Goal: Information Seeking & Learning: Learn about a topic

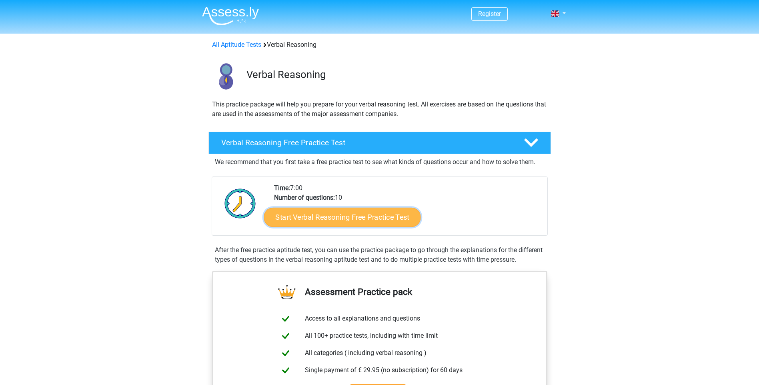
click at [316, 219] on link "Start Verbal Reasoning Free Practice Test" at bounding box center [342, 217] width 157 height 19
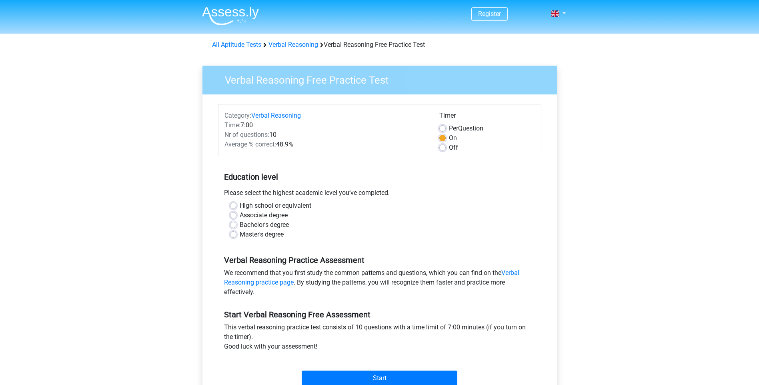
click at [240, 226] on label "Bachelor's degree" at bounding box center [264, 225] width 49 height 10
click at [233, 226] on input "Bachelor's degree" at bounding box center [233, 224] width 6 height 8
radio input "true"
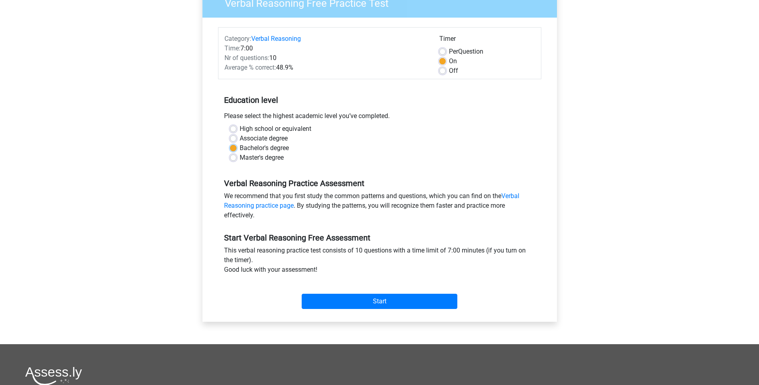
scroll to position [80, 0]
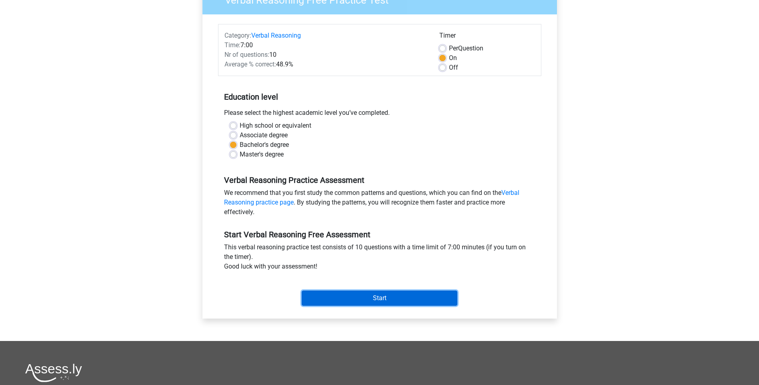
click at [371, 293] on input "Start" at bounding box center [380, 298] width 156 height 15
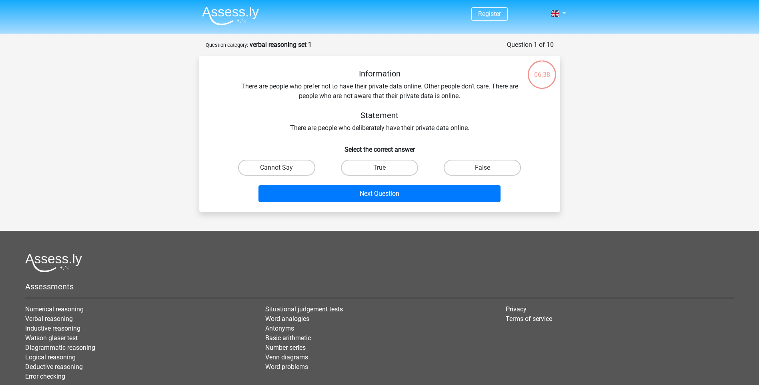
drag, startPoint x: 467, startPoint y: 166, endPoint x: 428, endPoint y: 178, distance: 40.5
click at [467, 166] on label "False" at bounding box center [482, 168] width 77 height 16
click at [483, 168] on input "False" at bounding box center [485, 170] width 5 height 5
radio input "true"
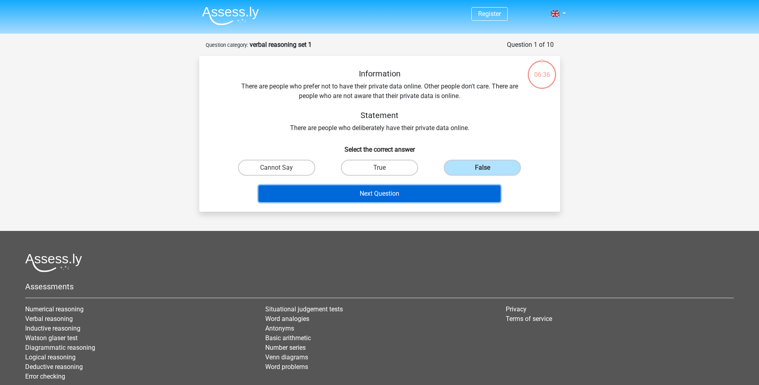
click at [392, 195] on button "Next Question" at bounding box center [380, 193] width 242 height 17
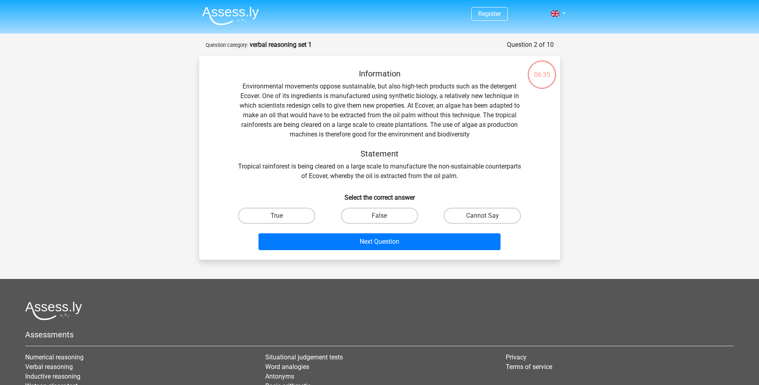
scroll to position [40, 0]
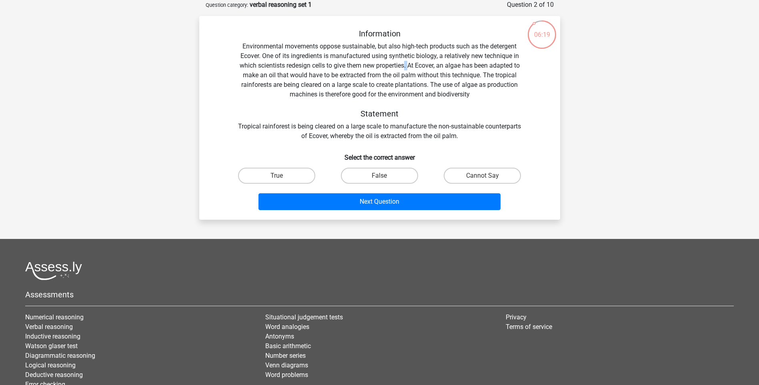
click at [409, 64] on div "Information Environmental movements oppose sustainable, but also high-tech prod…" at bounding box center [379, 85] width 335 height 112
drag, startPoint x: 409, startPoint y: 64, endPoint x: 422, endPoint y: 64, distance: 13.6
click at [422, 64] on div "Information Environmental movements oppose sustainable, but also high-tech prod…" at bounding box center [379, 85] width 335 height 112
click at [297, 175] on label "True" at bounding box center [276, 176] width 77 height 16
click at [282, 176] on input "True" at bounding box center [279, 178] width 5 height 5
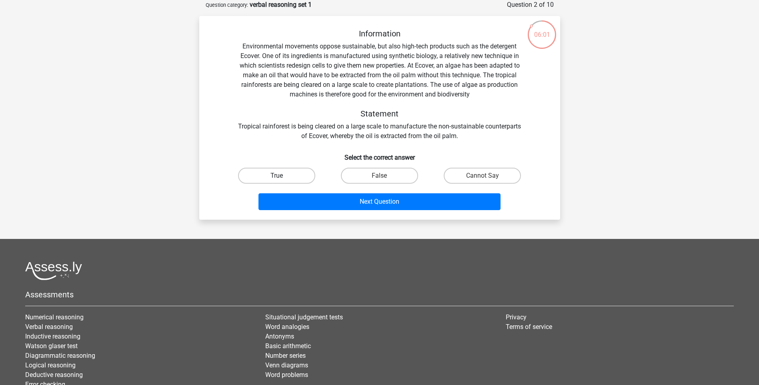
radio input "true"
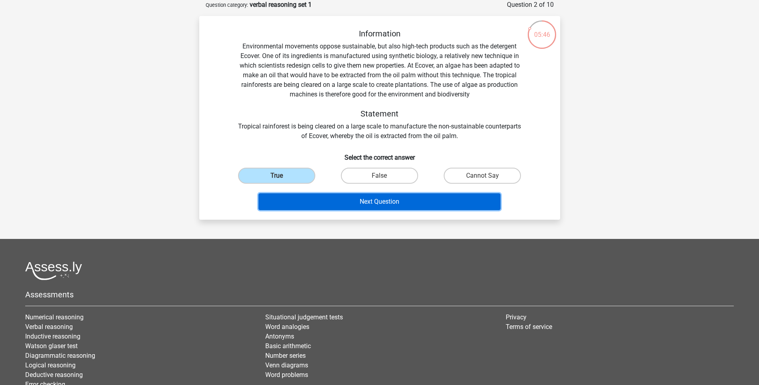
click at [392, 202] on button "Next Question" at bounding box center [380, 201] width 242 height 17
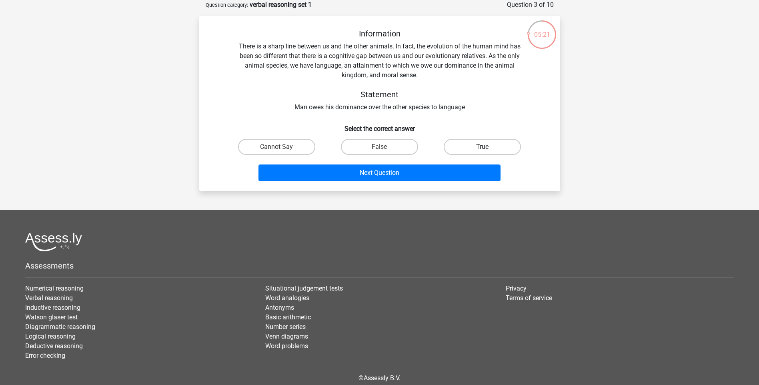
click at [481, 143] on label "True" at bounding box center [482, 147] width 77 height 16
click at [483, 147] on input "True" at bounding box center [485, 149] width 5 height 5
radio input "true"
click at [269, 147] on label "Cannot Say" at bounding box center [276, 147] width 77 height 16
click at [277, 147] on input "Cannot Say" at bounding box center [279, 149] width 5 height 5
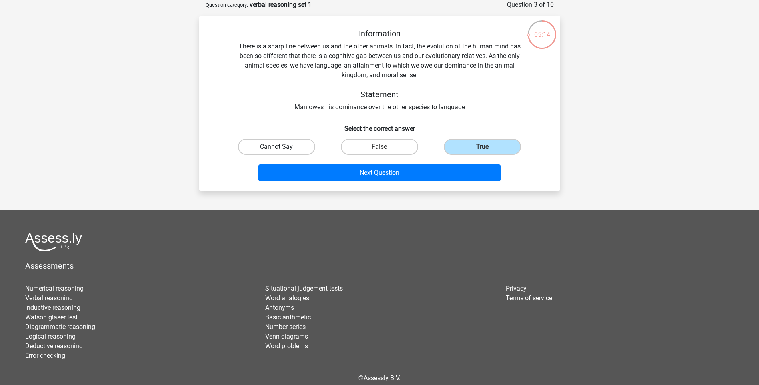
radio input "true"
click at [460, 143] on label "True" at bounding box center [482, 147] width 77 height 16
click at [483, 147] on input "True" at bounding box center [485, 149] width 5 height 5
radio input "true"
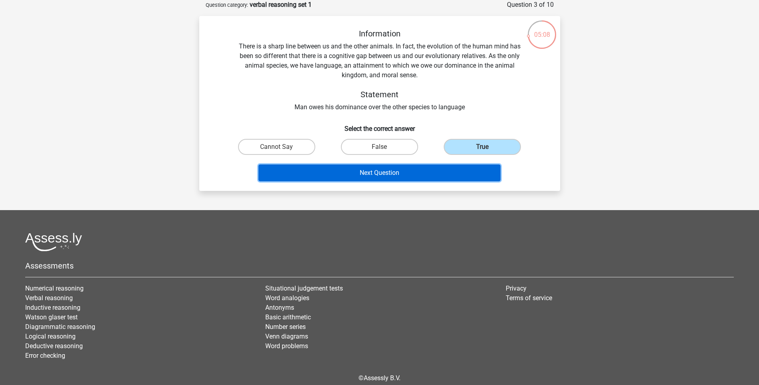
click at [434, 167] on button "Next Question" at bounding box center [380, 173] width 242 height 17
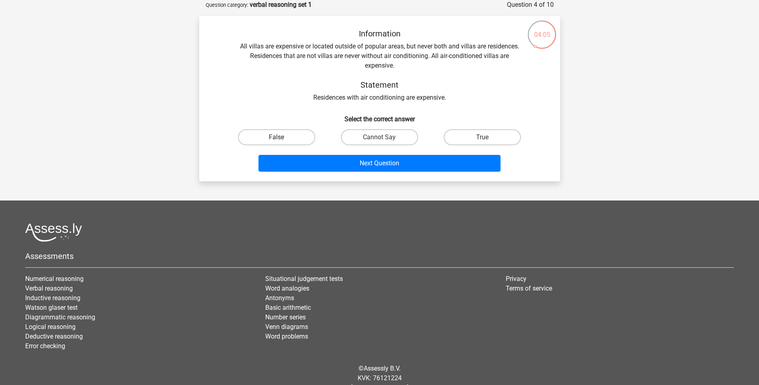
click at [266, 134] on label "False" at bounding box center [276, 137] width 77 height 16
click at [277, 137] on input "False" at bounding box center [279, 139] width 5 height 5
radio input "true"
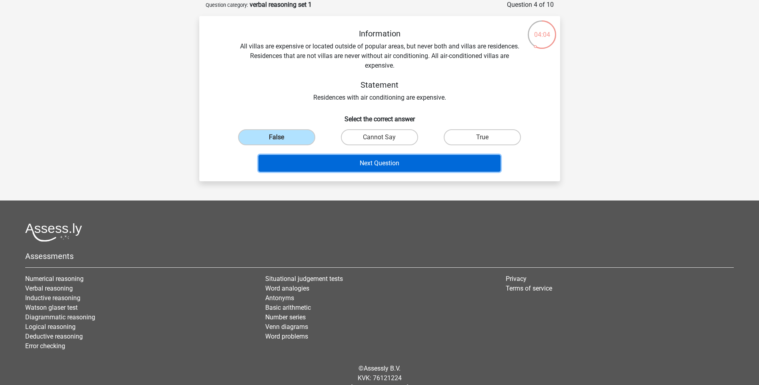
click at [442, 168] on button "Next Question" at bounding box center [380, 163] width 242 height 17
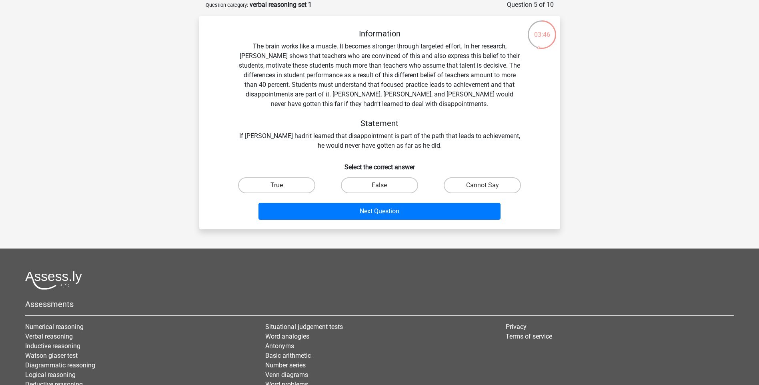
click at [290, 181] on label "True" at bounding box center [276, 185] width 77 height 16
click at [282, 185] on input "True" at bounding box center [279, 187] width 5 height 5
radio input "true"
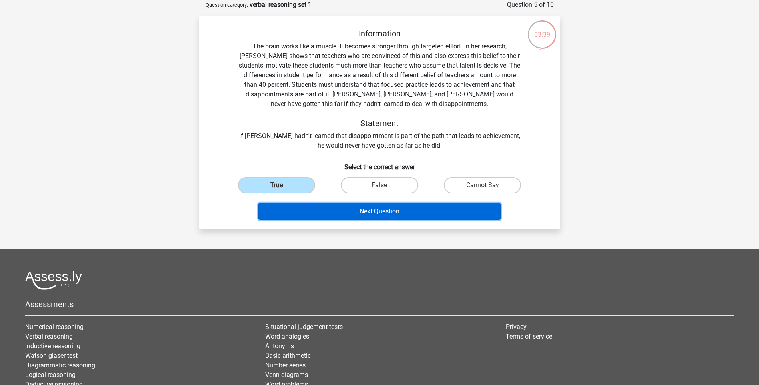
click at [391, 213] on button "Next Question" at bounding box center [380, 211] width 242 height 17
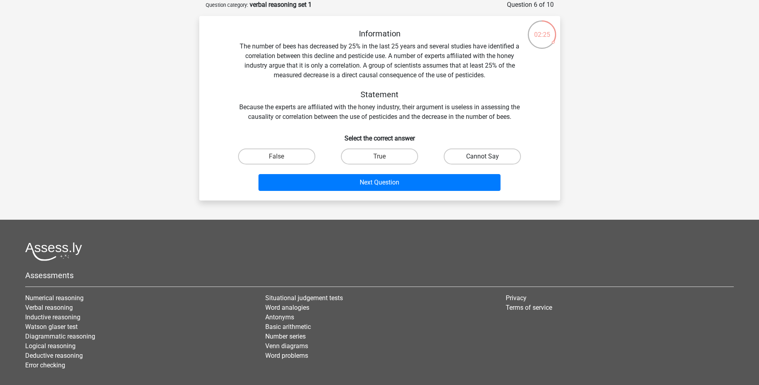
click at [471, 155] on label "Cannot Say" at bounding box center [482, 157] width 77 height 16
click at [483, 157] on input "Cannot Say" at bounding box center [485, 159] width 5 height 5
radio input "true"
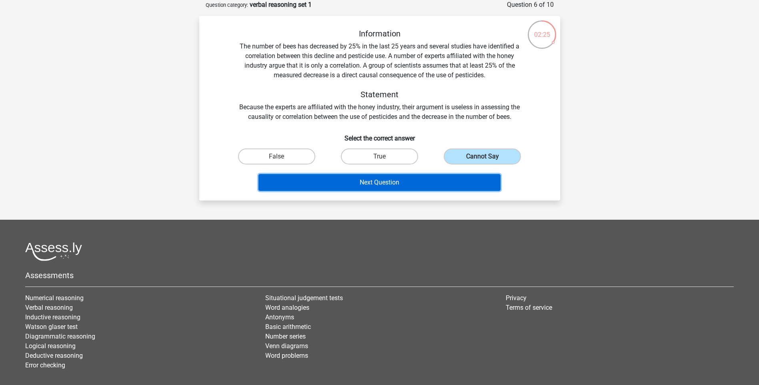
click at [440, 181] on button "Next Question" at bounding box center [380, 182] width 242 height 17
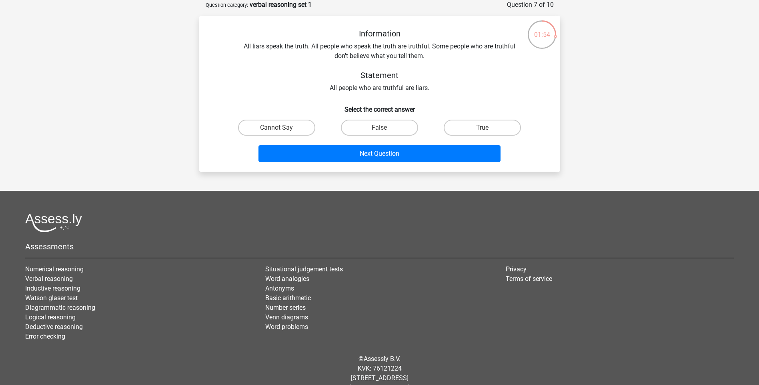
click at [486, 129] on input "True" at bounding box center [485, 130] width 5 height 5
radio input "true"
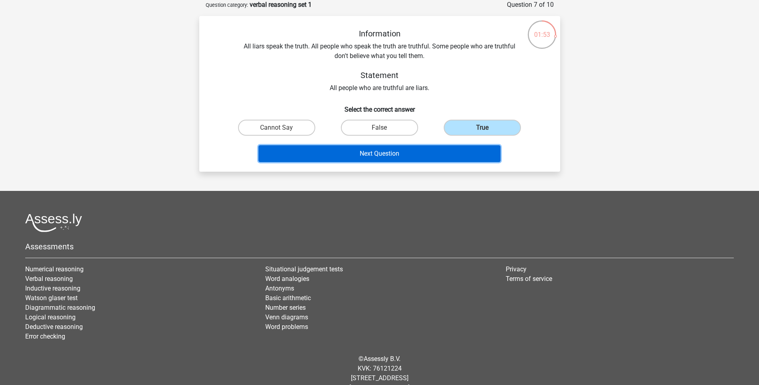
click at [428, 153] on button "Next Question" at bounding box center [380, 153] width 242 height 17
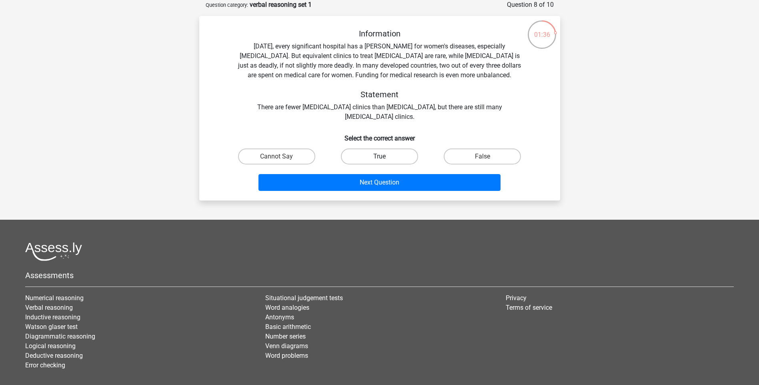
click at [409, 154] on label "True" at bounding box center [379, 157] width 77 height 16
click at [385, 157] on input "True" at bounding box center [381, 159] width 5 height 5
radio input "true"
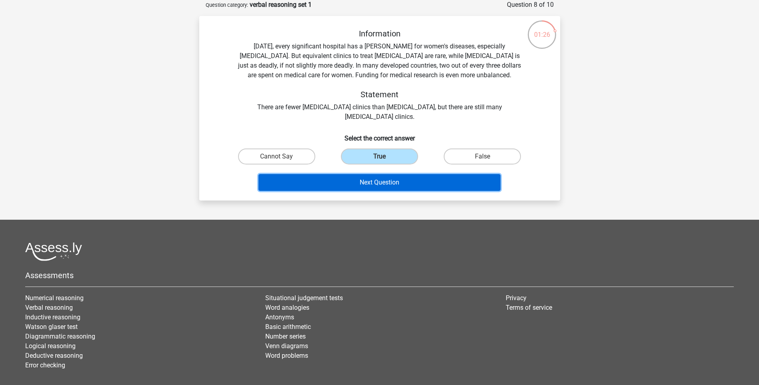
click at [325, 175] on button "Next Question" at bounding box center [380, 182] width 242 height 17
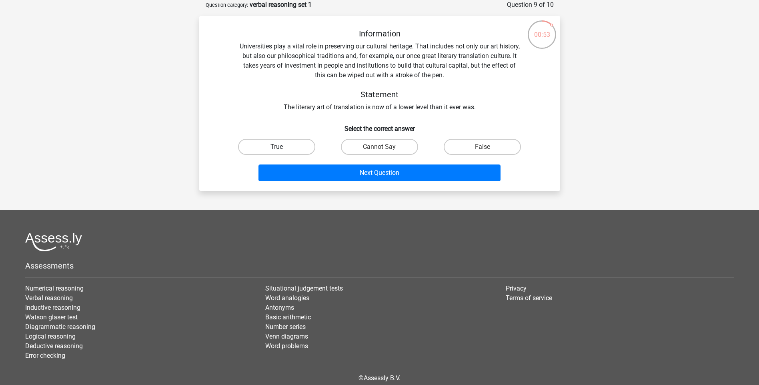
click at [283, 151] on label "True" at bounding box center [276, 147] width 77 height 16
click at [282, 151] on input "True" at bounding box center [279, 149] width 5 height 5
radio input "true"
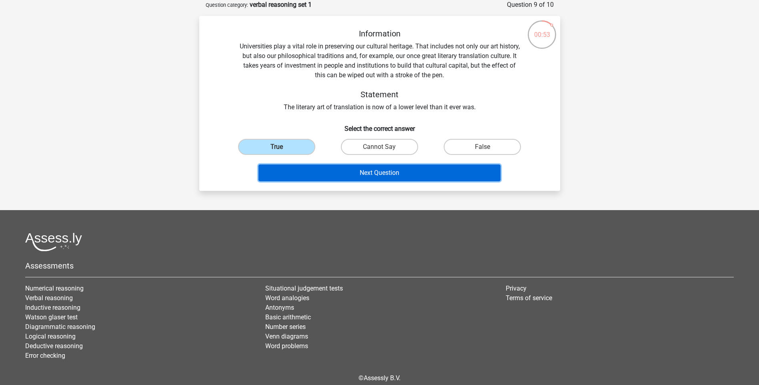
click at [320, 167] on button "Next Question" at bounding box center [380, 173] width 242 height 17
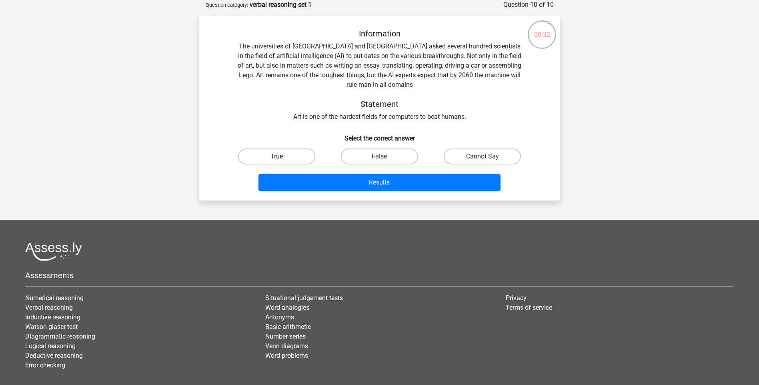
click at [299, 157] on label "True" at bounding box center [276, 157] width 77 height 16
click at [282, 157] on input "True" at bounding box center [279, 159] width 5 height 5
radio input "true"
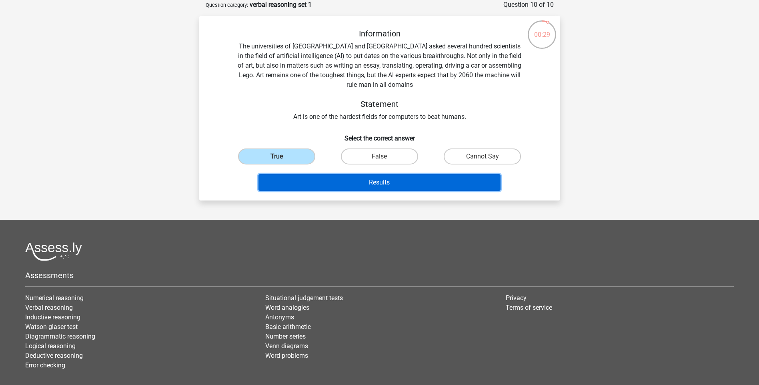
click at [379, 179] on button "Results" at bounding box center [380, 182] width 242 height 17
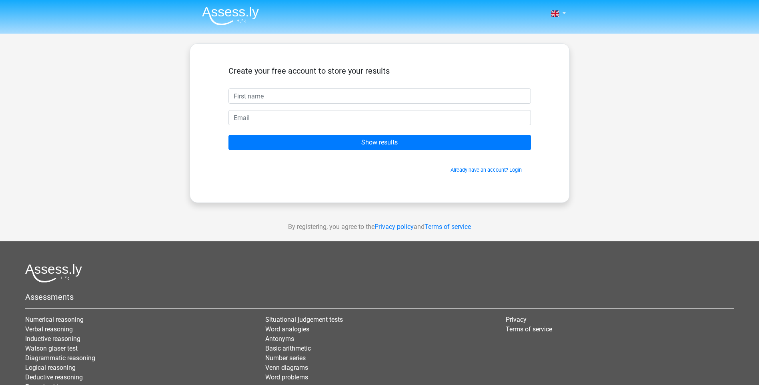
drag, startPoint x: 0, startPoint y: 0, endPoint x: 387, endPoint y: 101, distance: 399.7
click at [387, 101] on input "text" at bounding box center [380, 95] width 303 height 15
type input "[PERSON_NAME]"
type input "[PERSON_NAME][EMAIL_ADDRESS][DOMAIN_NAME]"
click at [229, 135] on input "Show results" at bounding box center [380, 142] width 303 height 15
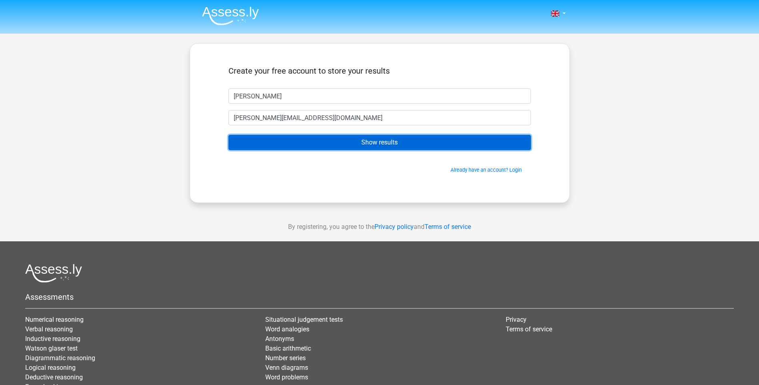
click at [373, 139] on input "Show results" at bounding box center [380, 142] width 303 height 15
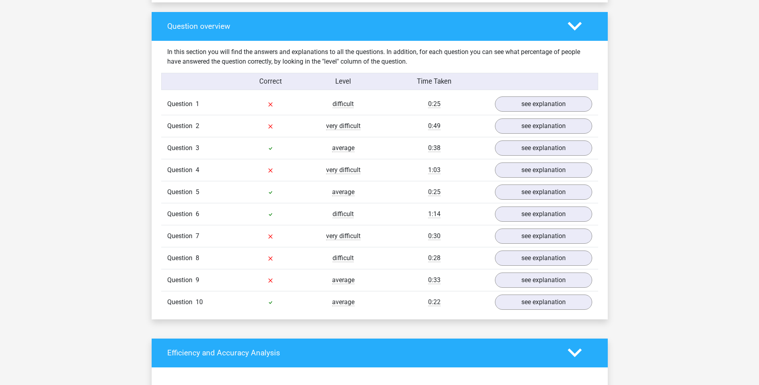
scroll to position [600, 0]
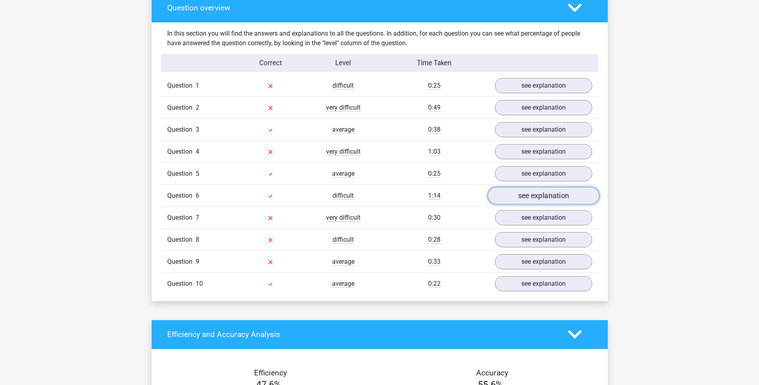
click at [521, 199] on link "see explanation" at bounding box center [544, 196] width 112 height 18
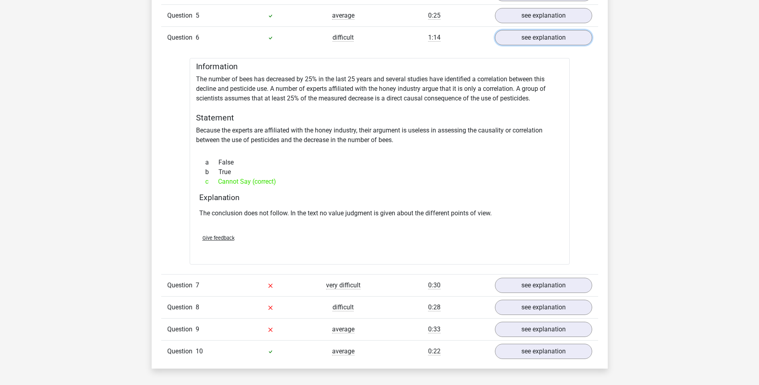
scroll to position [841, 0]
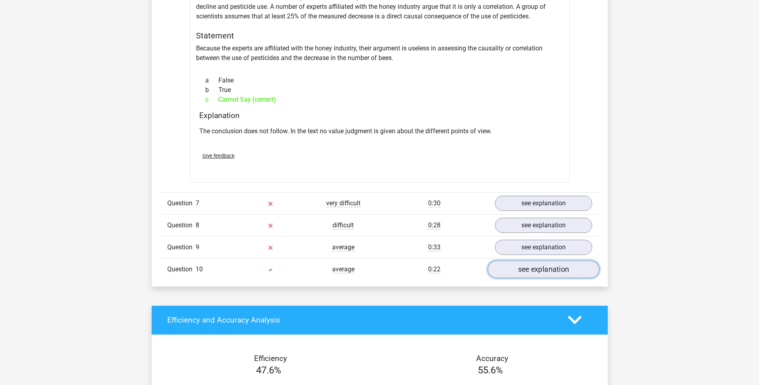
click at [539, 268] on link "see explanation" at bounding box center [544, 270] width 112 height 18
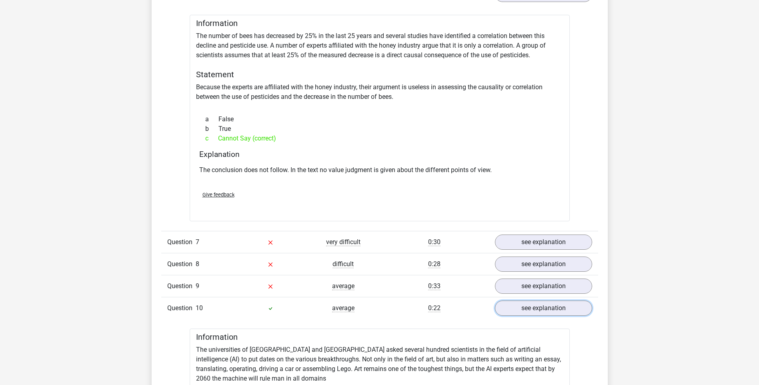
scroll to position [801, 0]
click at [561, 311] on link "see explanation" at bounding box center [544, 310] width 112 height 18
